Goal: Task Accomplishment & Management: Manage account settings

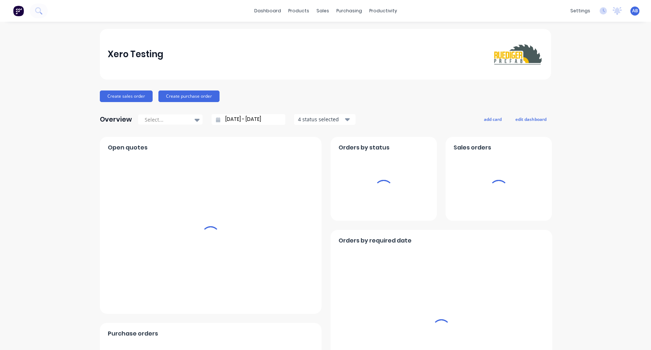
click at [635, 12] on span "AB" at bounding box center [636, 11] width 6 height 7
click at [573, 93] on div "Sign out" at bounding box center [574, 91] width 20 height 7
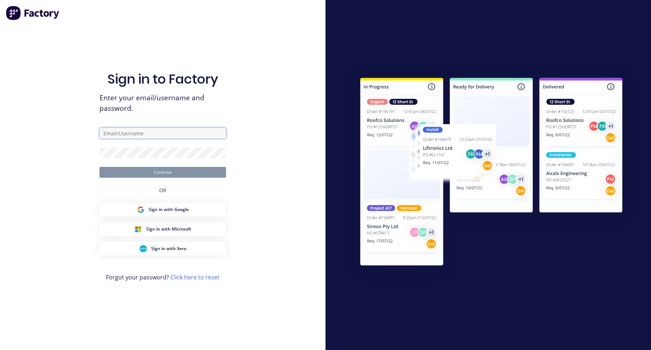
click at [164, 134] on input "text" at bounding box center [163, 133] width 127 height 11
paste input "[EMAIL_ADDRESS][DOMAIN_NAME]"
type input "[EMAIL_ADDRESS][DOMAIN_NAME]"
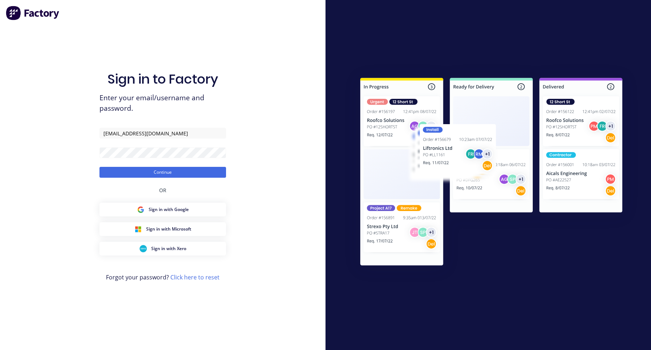
click at [227, 174] on div "Sign in to Factory Enter your email/username and password. [EMAIL_ADDRESS][DOMA…" at bounding box center [163, 175] width 326 height 350
click at [219, 173] on button "Continue" at bounding box center [163, 172] width 127 height 11
